Goal: Information Seeking & Learning: Learn about a topic

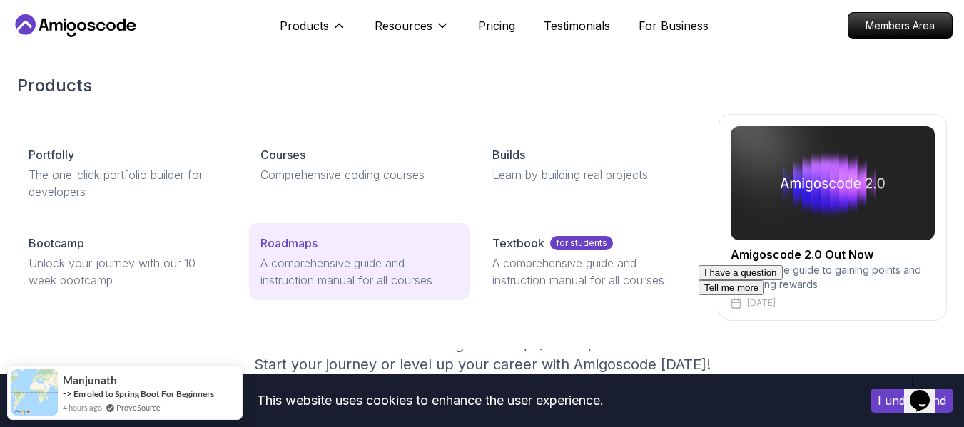
click at [286, 243] on p "Roadmaps" at bounding box center [288, 243] width 57 height 17
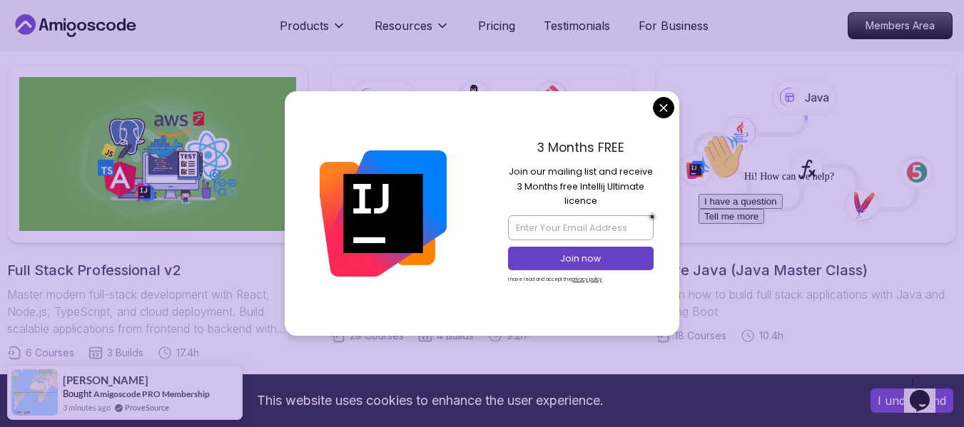
scroll to position [329, 0]
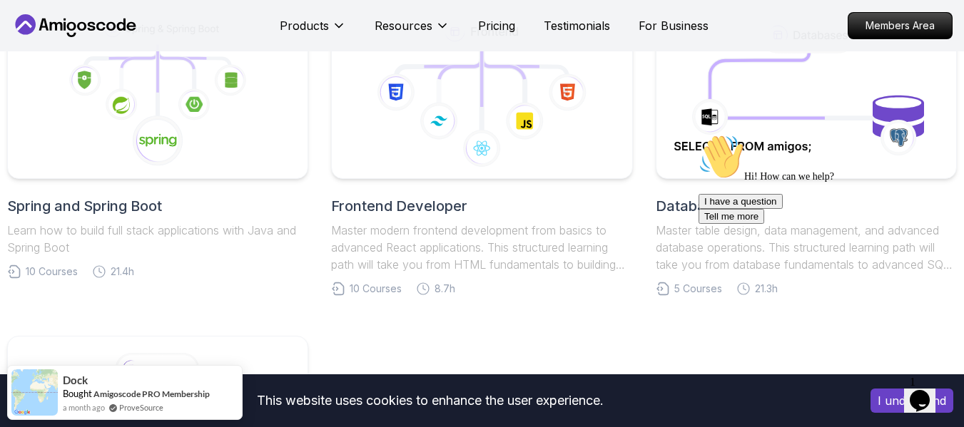
scroll to position [344, 0]
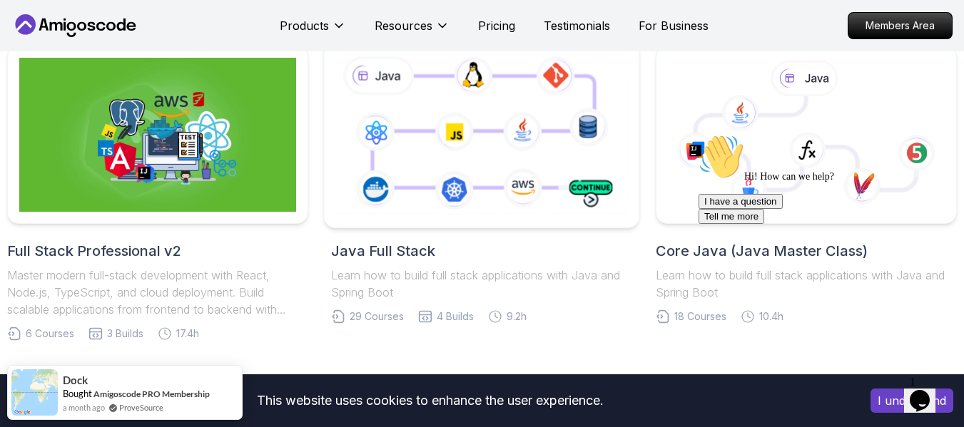
click at [497, 131] on icon at bounding box center [482, 135] width 298 height 166
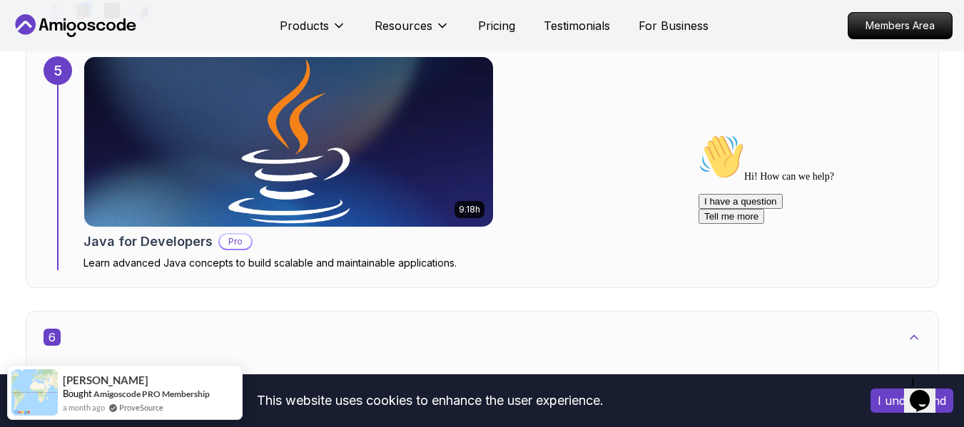
scroll to position [3038, 0]
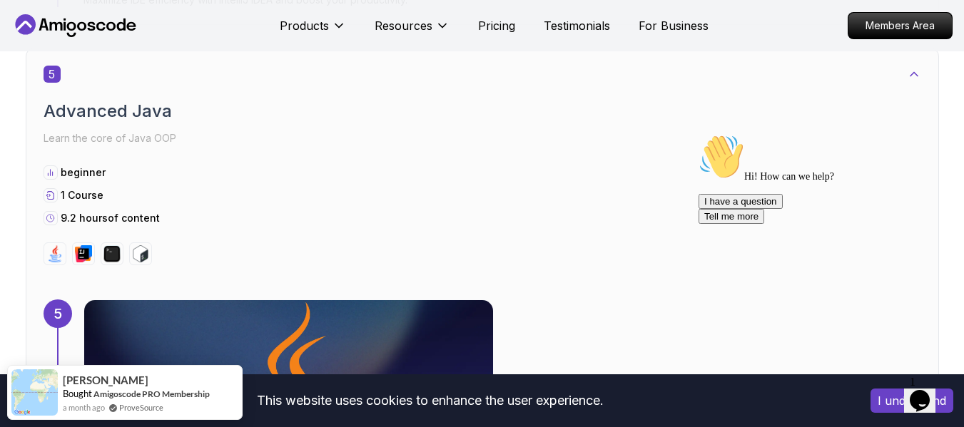
drag, startPoint x: 955, startPoint y: 138, endPoint x: 966, endPoint y: 153, distance: 18.8
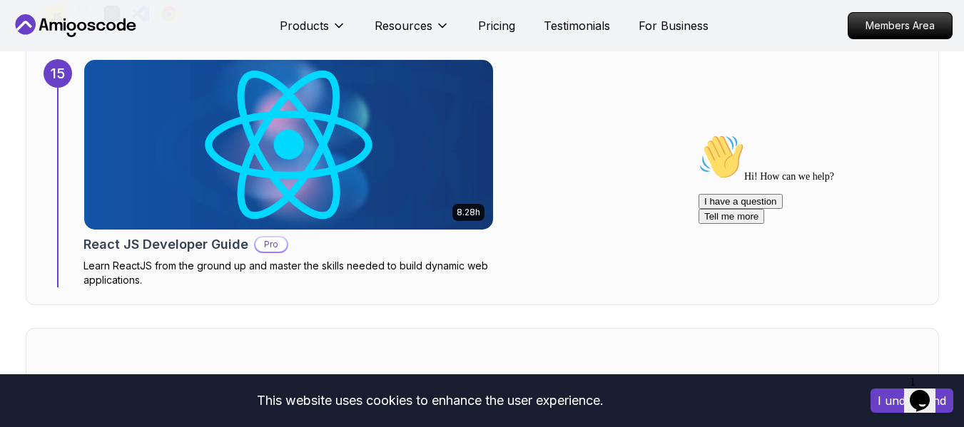
scroll to position [0, 0]
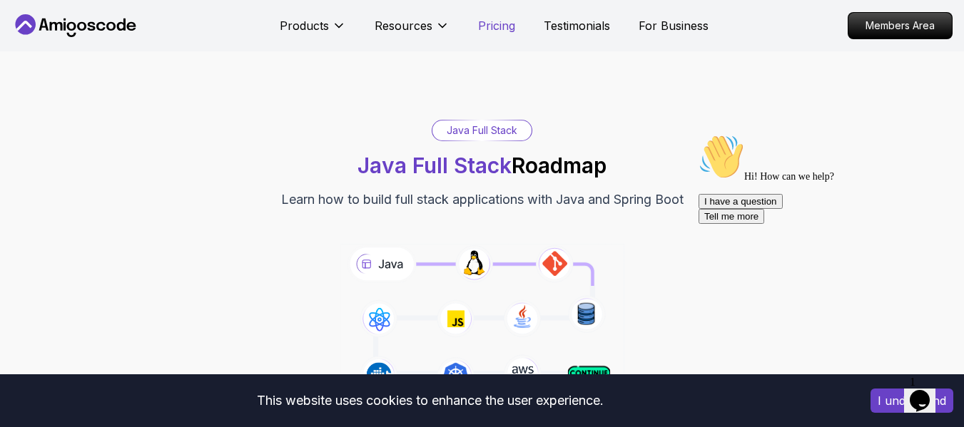
click at [487, 31] on p "Pricing" at bounding box center [496, 25] width 37 height 17
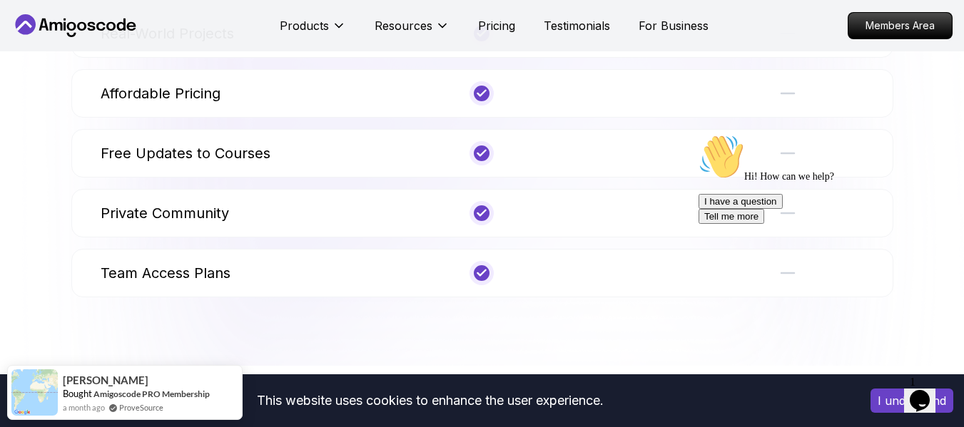
scroll to position [8062, 0]
